Goal: Obtain resource: Obtain resource

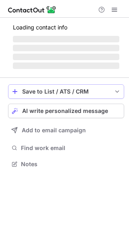
scroll to position [159, 129]
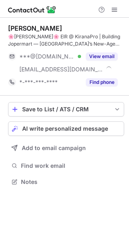
scroll to position [176, 129]
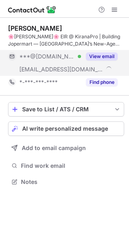
click at [94, 53] on button "View email" at bounding box center [102, 56] width 32 height 8
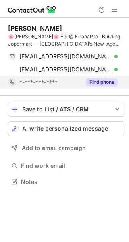
scroll to position [176, 129]
click at [97, 79] on button "Find phone" at bounding box center [102, 82] width 32 height 8
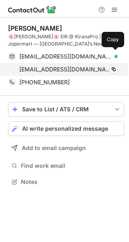
scroll to position [176, 129]
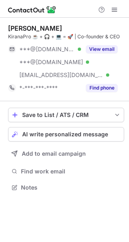
scroll to position [182, 129]
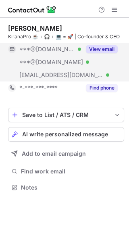
click at [101, 49] on button "View email" at bounding box center [102, 49] width 32 height 8
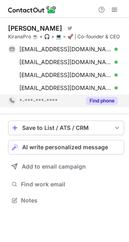
click at [105, 101] on button "Find phone" at bounding box center [102, 101] width 32 height 8
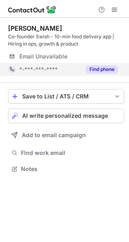
scroll to position [163, 129]
click at [98, 67] on button "Find phone" at bounding box center [102, 69] width 32 height 8
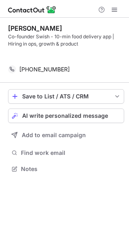
scroll to position [4, 4]
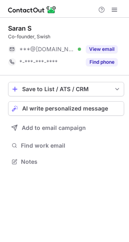
scroll to position [4, 4]
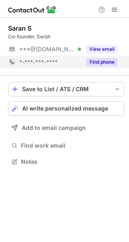
click at [108, 65] on button "Find phone" at bounding box center [102, 62] width 32 height 8
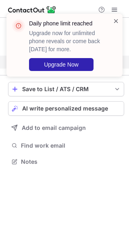
click at [114, 17] on span at bounding box center [116, 21] width 6 height 8
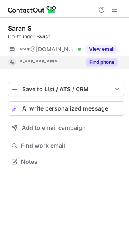
click at [95, 51] on button "View email" at bounding box center [102, 49] width 32 height 8
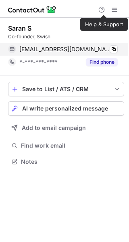
scroll to position [156, 129]
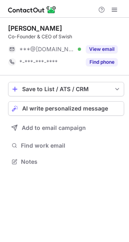
scroll to position [4, 4]
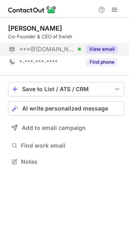
click at [101, 50] on button "View email" at bounding box center [102, 49] width 32 height 8
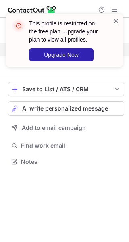
click at [98, 59] on div "This profile is restricted on the free plan. Upgrade your plan to view all prof…" at bounding box center [64, 44] width 129 height 76
click at [120, 20] on div "This profile is restricted on the free plan. Upgrade your plan to view all prof…" at bounding box center [64, 40] width 116 height 53
click at [118, 20] on span at bounding box center [116, 21] width 6 height 8
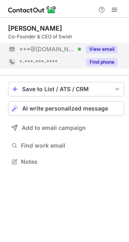
click at [101, 60] on button "Find phone" at bounding box center [102, 62] width 32 height 8
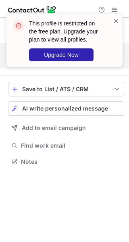
click at [112, 16] on div "This profile is restricted on the free plan. Upgrade your plan to view all prof…" at bounding box center [64, 40] width 116 height 53
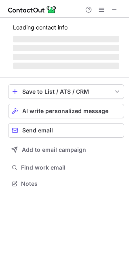
scroll to position [182, 128]
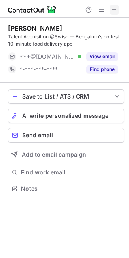
click at [109, 5] on button at bounding box center [114, 10] width 10 height 10
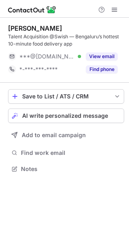
scroll to position [163, 129]
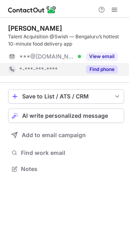
click at [101, 71] on button "Find phone" at bounding box center [102, 69] width 32 height 8
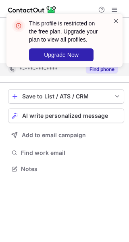
click at [115, 20] on span at bounding box center [116, 21] width 6 height 8
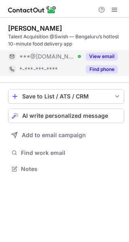
click at [98, 58] on button "View email" at bounding box center [102, 56] width 32 height 8
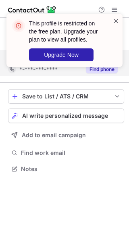
click at [113, 20] on span at bounding box center [116, 21] width 6 height 8
